Goal: Task Accomplishment & Management: Manage account settings

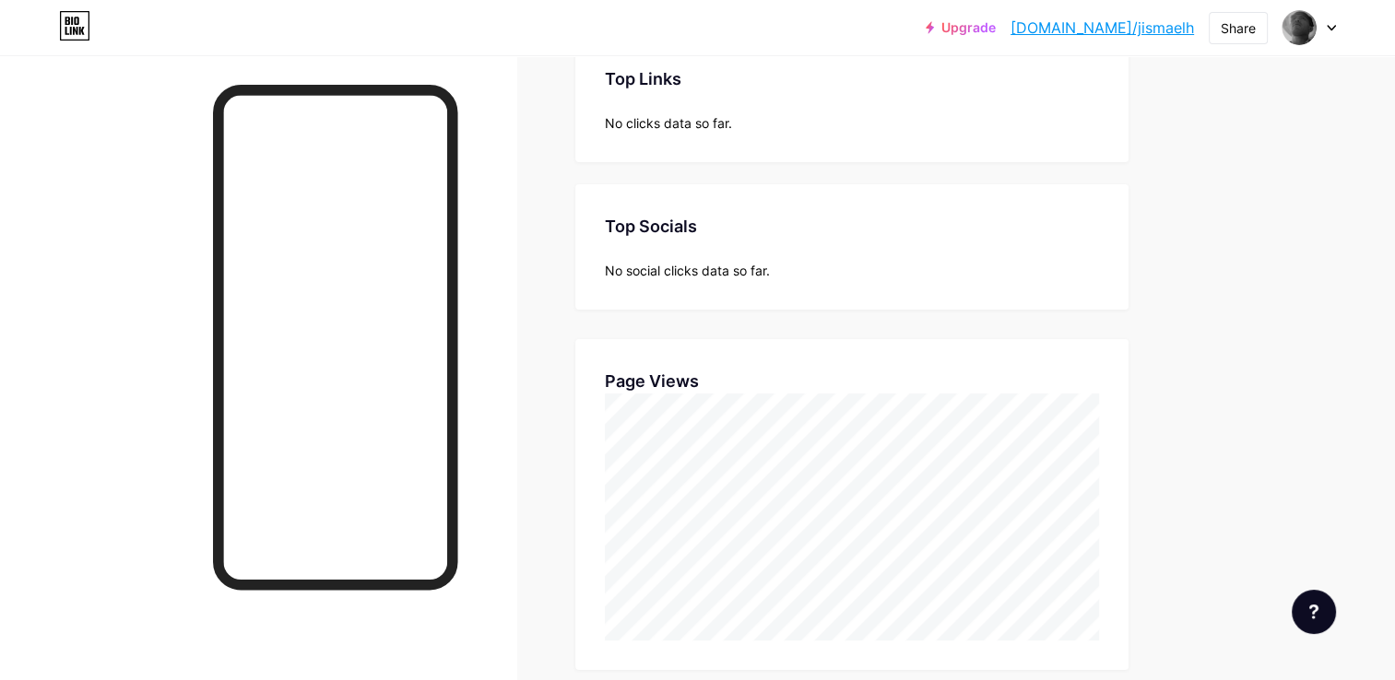
scroll to position [680, 1394]
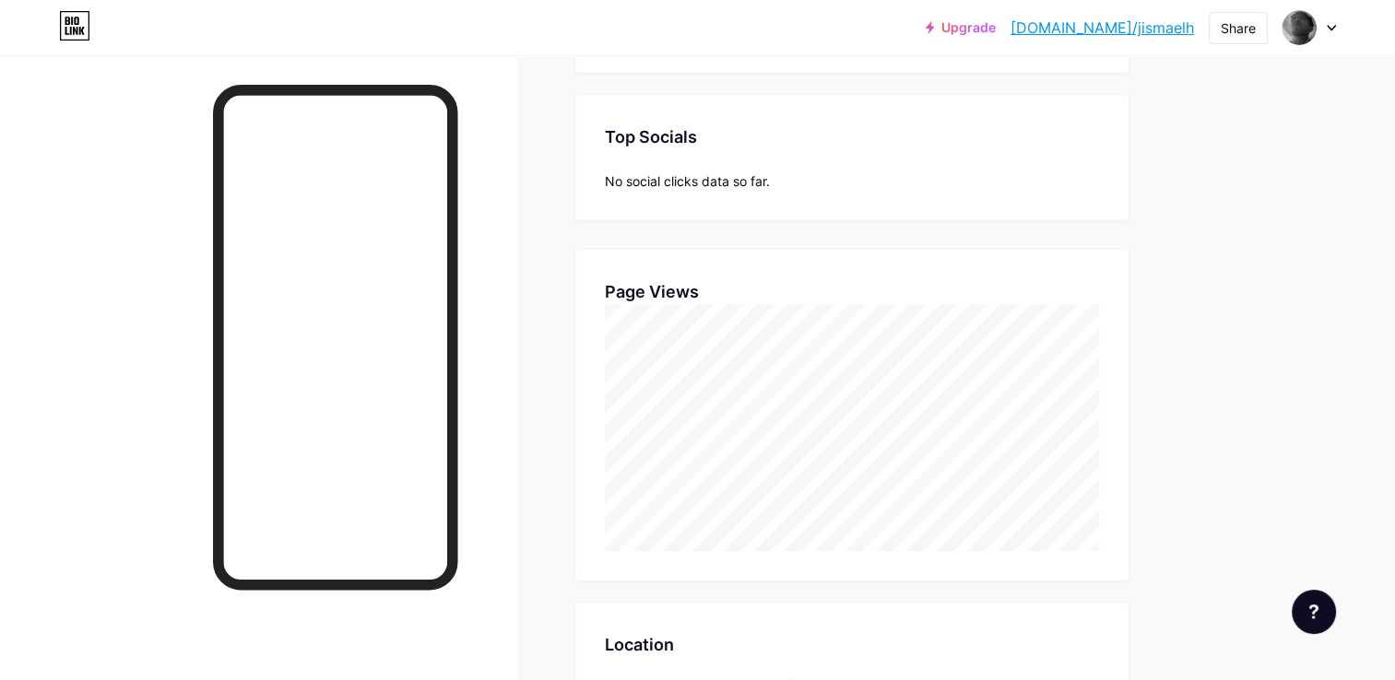
scroll to position [277, 0]
